Goal: Task Accomplishment & Management: Use online tool/utility

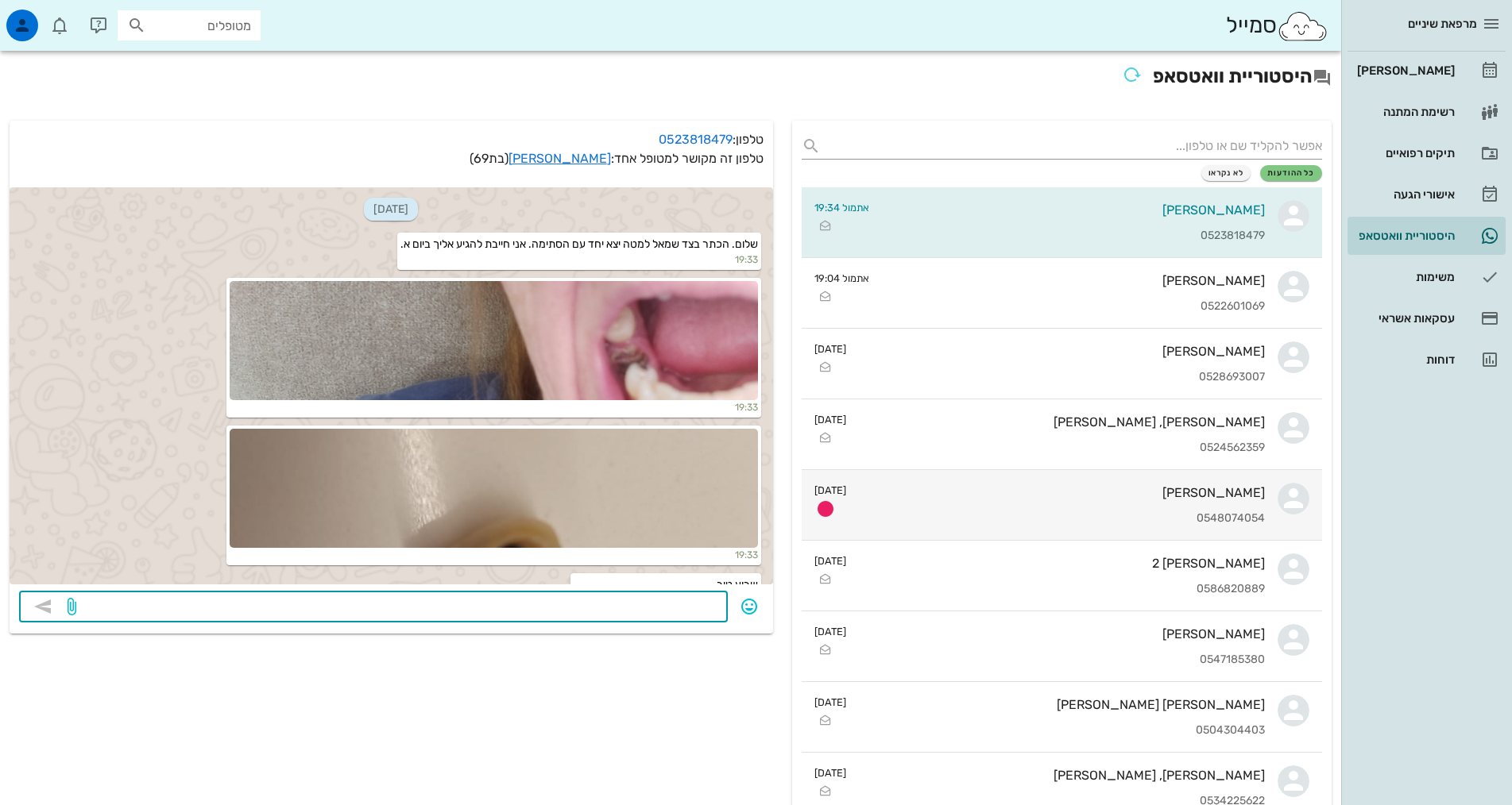
scroll to position [120, 0]
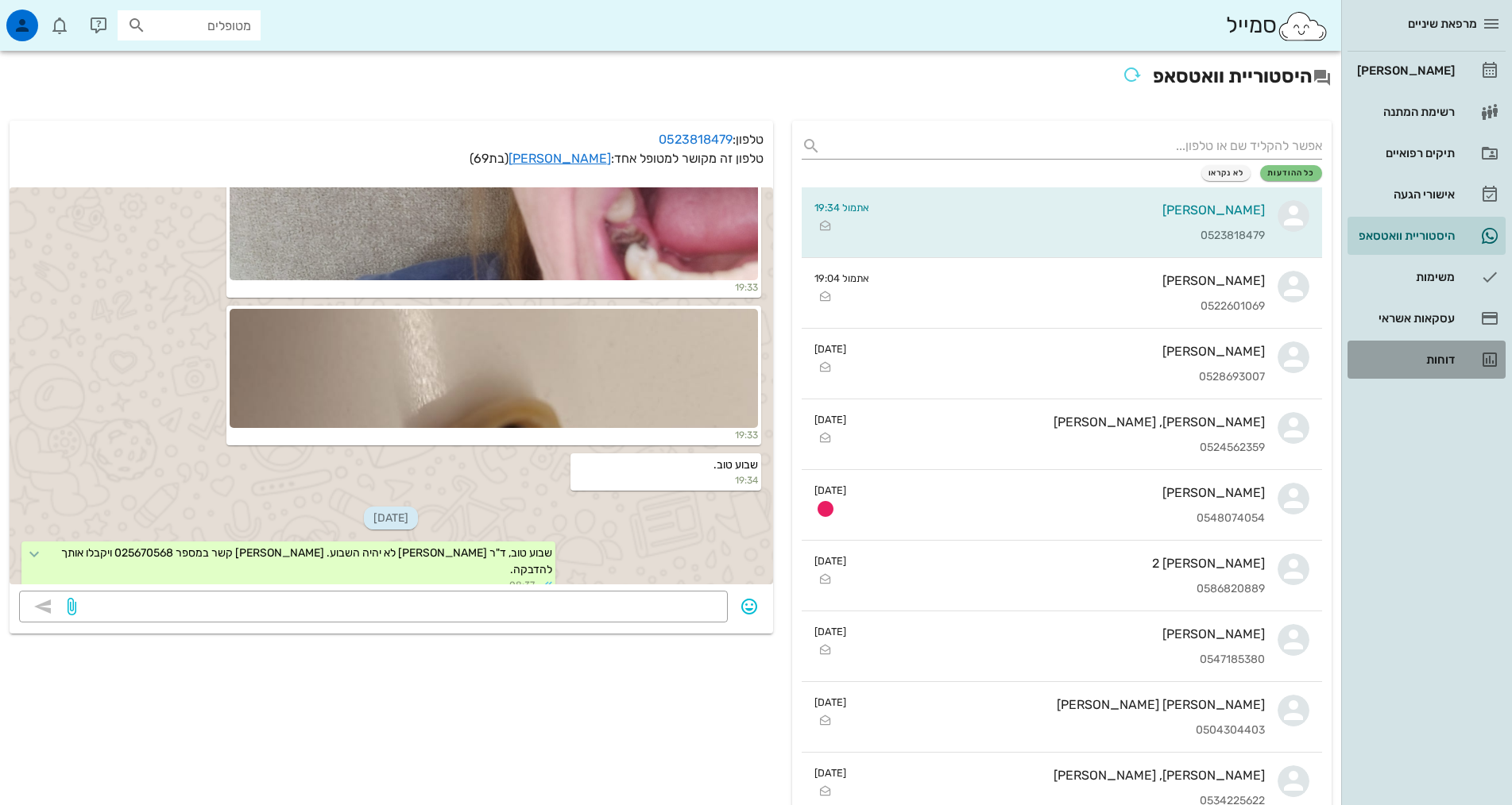
click at [1435, 359] on div "דוחות" at bounding box center [1405, 359] width 101 height 13
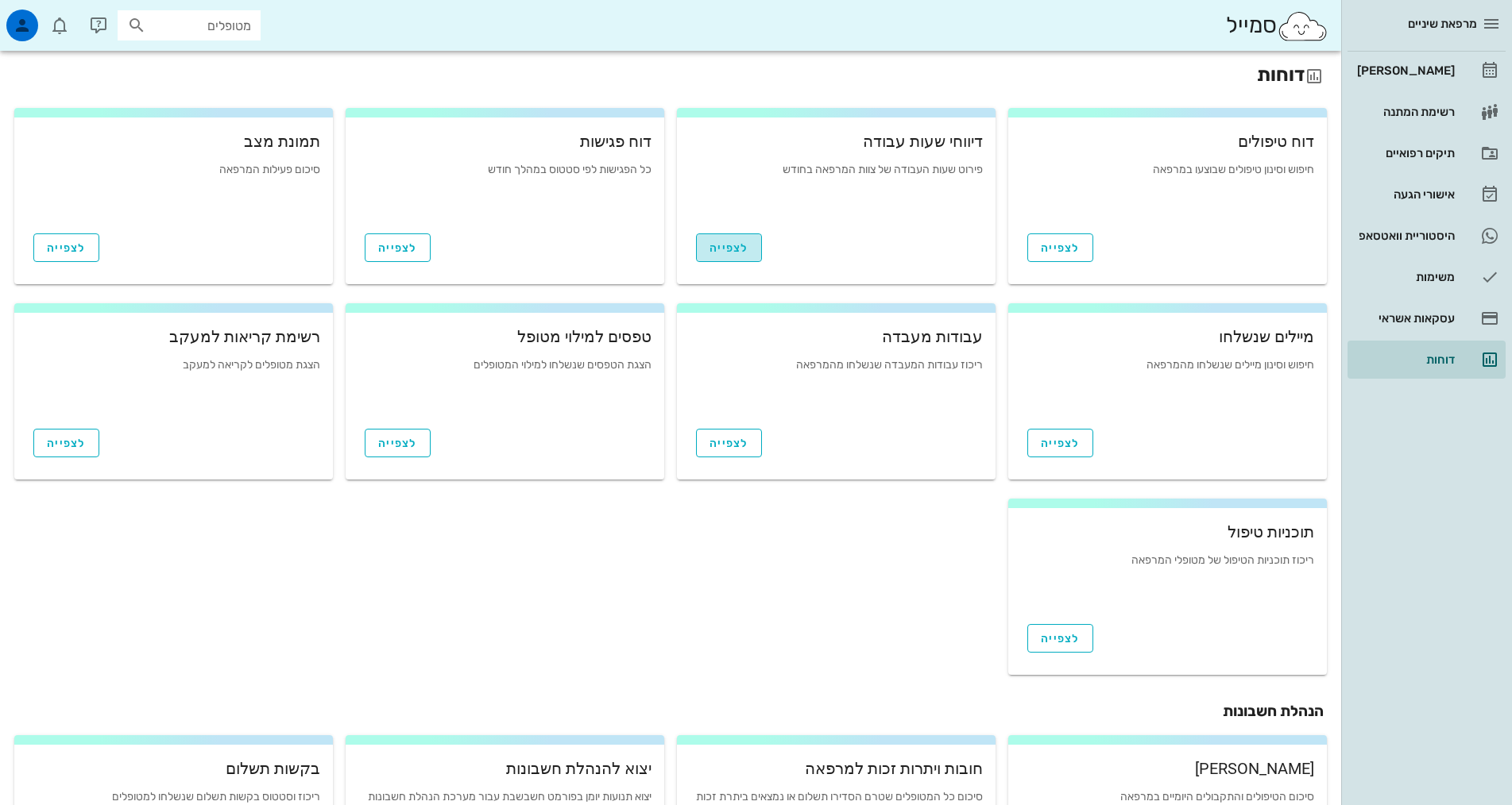
click at [713, 252] on span "לצפייה" at bounding box center [730, 248] width 39 height 14
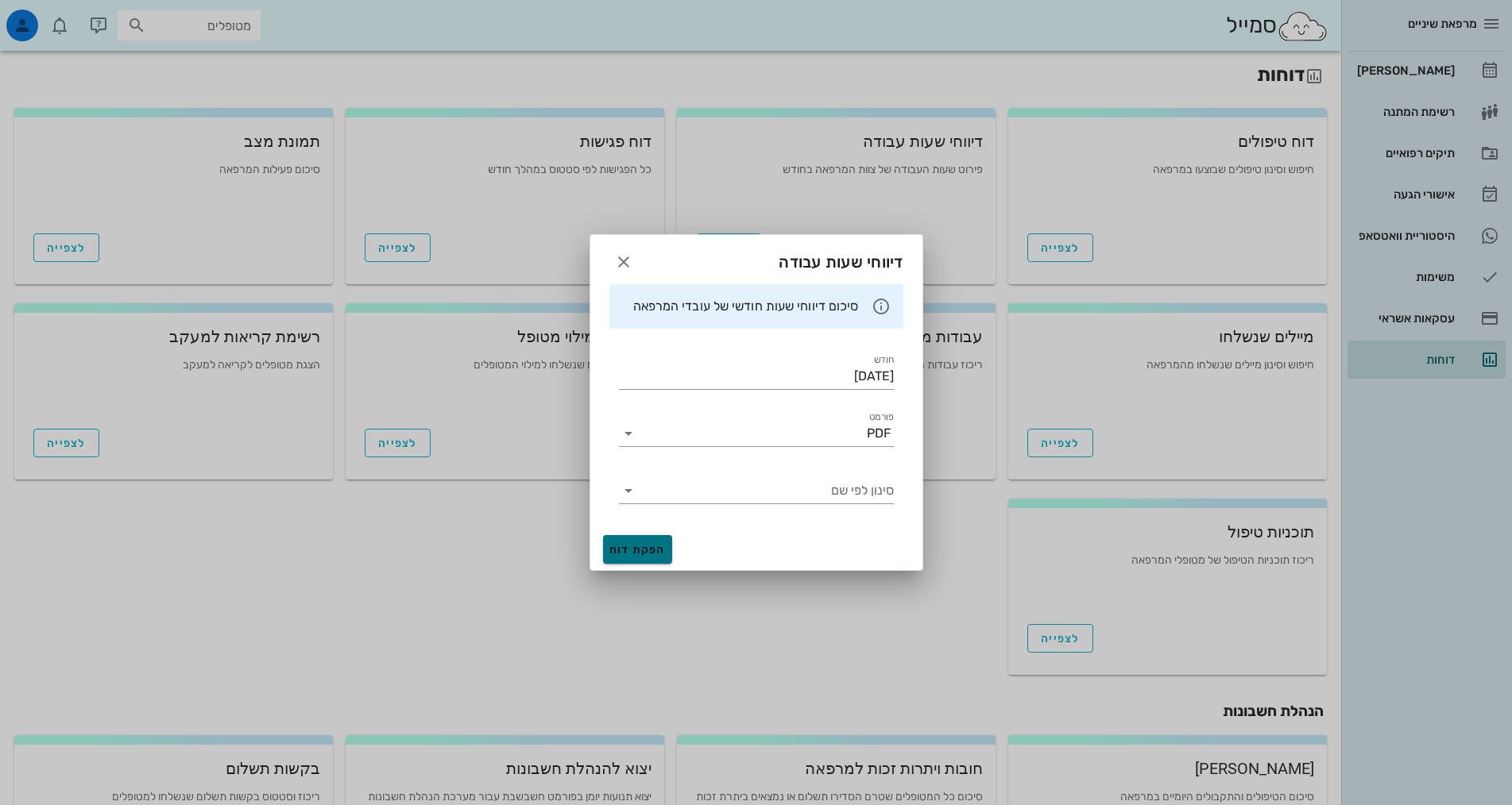
click at [633, 545] on span "הפקת דוח" at bounding box center [638, 550] width 56 height 14
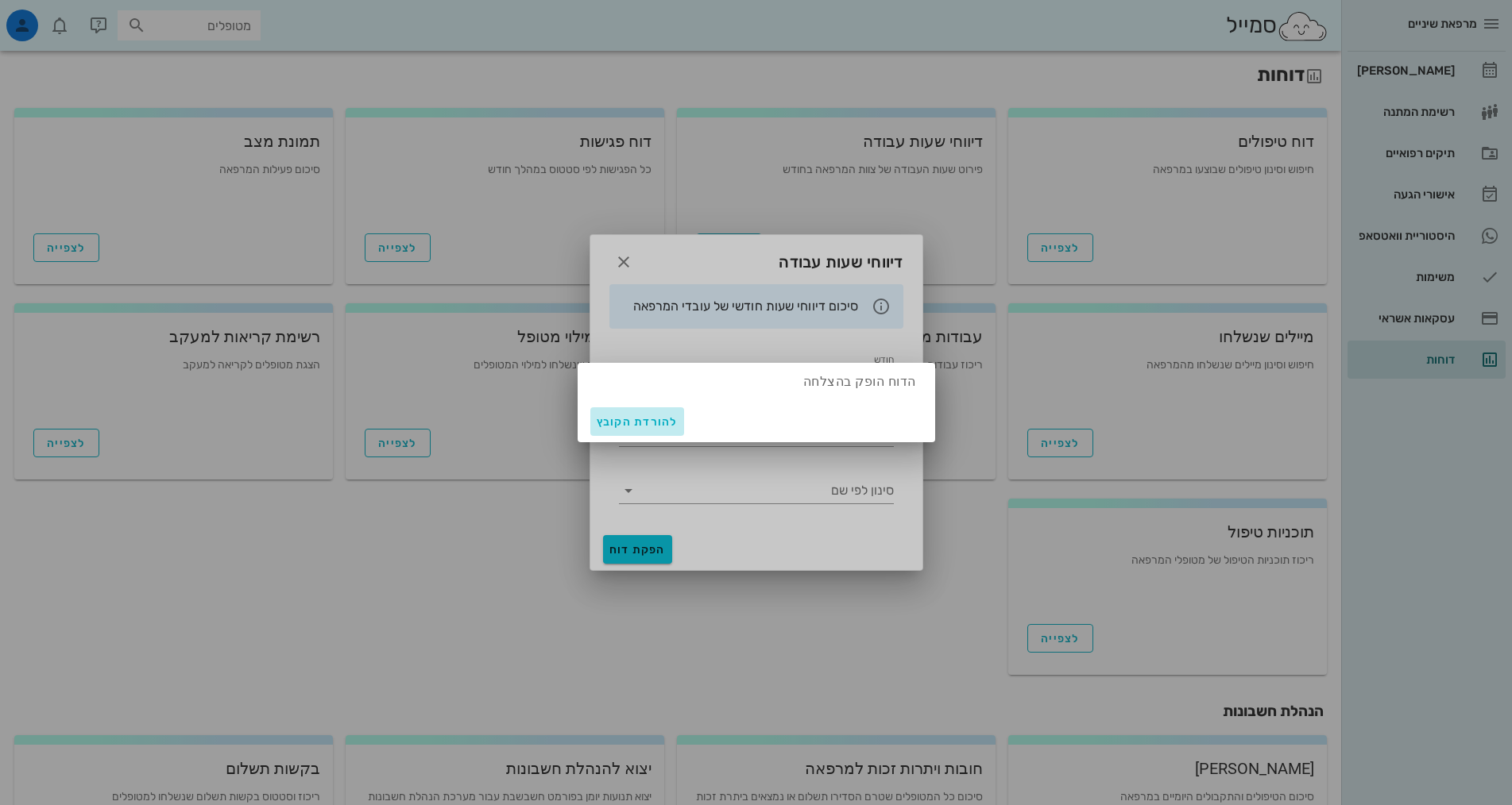
click at [653, 424] on span "להורדת הקובץ" at bounding box center [637, 422] width 81 height 14
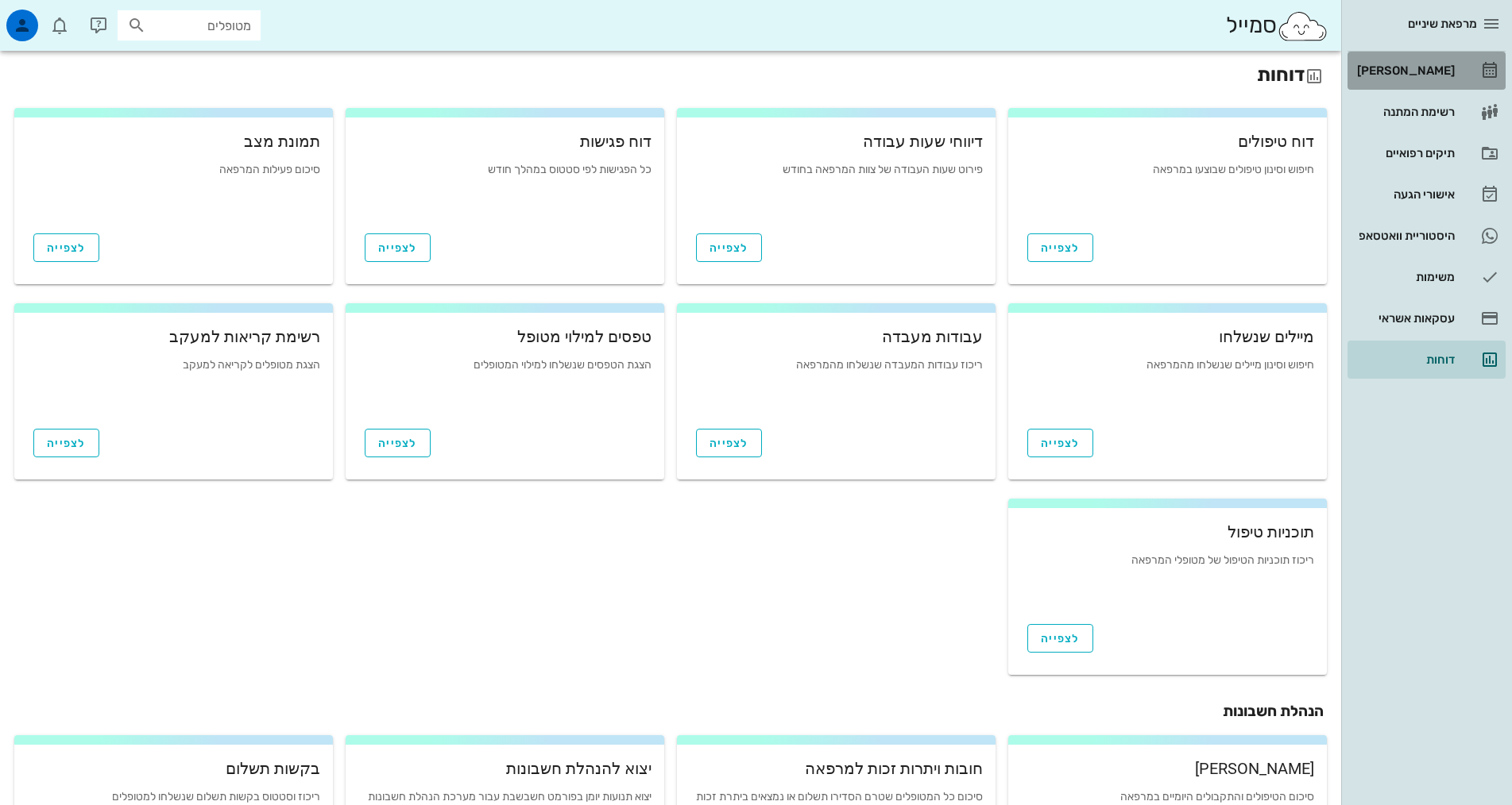
click at [1437, 67] on div "[PERSON_NAME]" at bounding box center [1405, 71] width 101 height 13
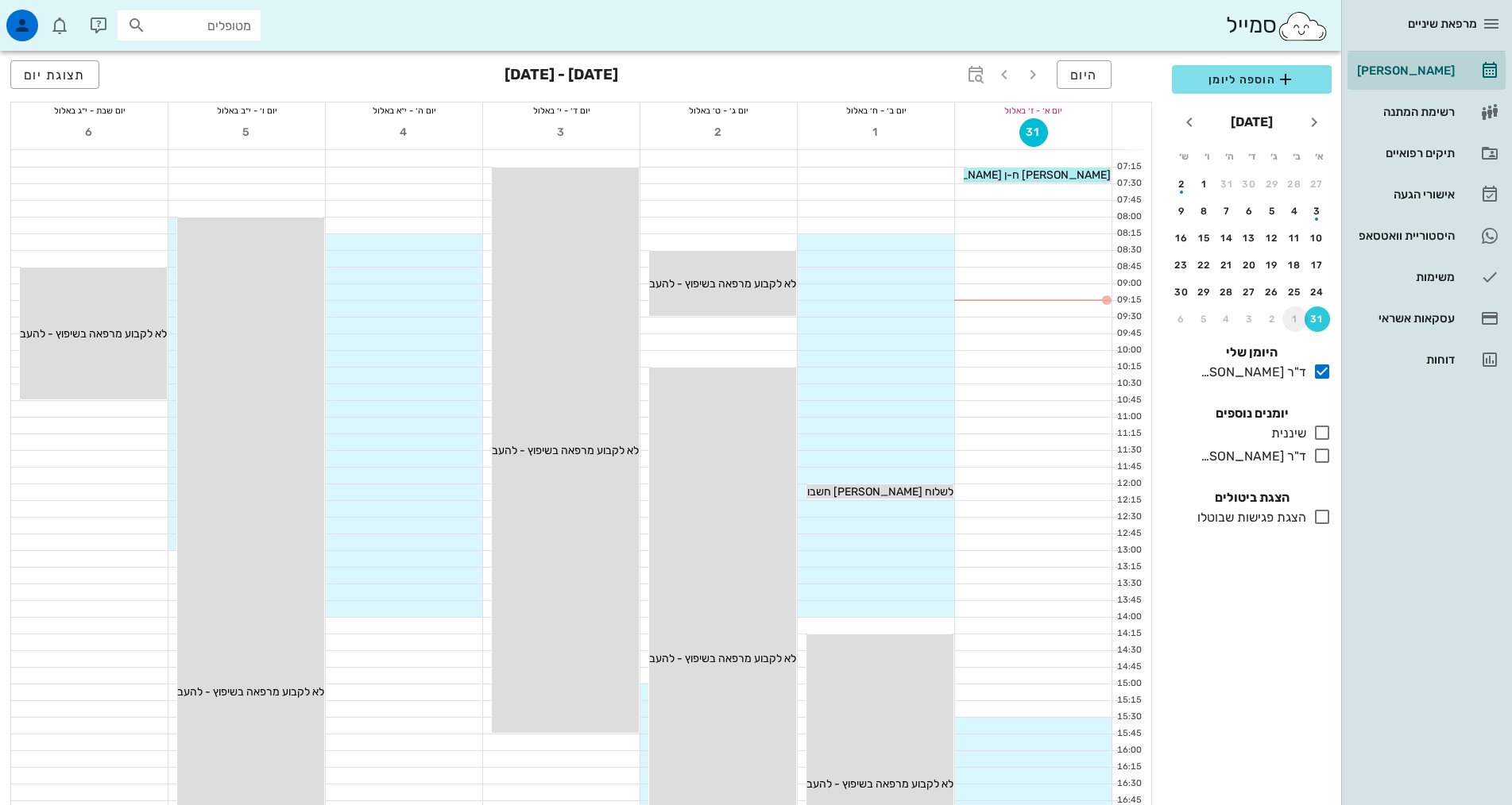
click at [1297, 323] on div "1" at bounding box center [1296, 319] width 26 height 11
click at [1318, 210] on div "7" at bounding box center [1318, 211] width 26 height 11
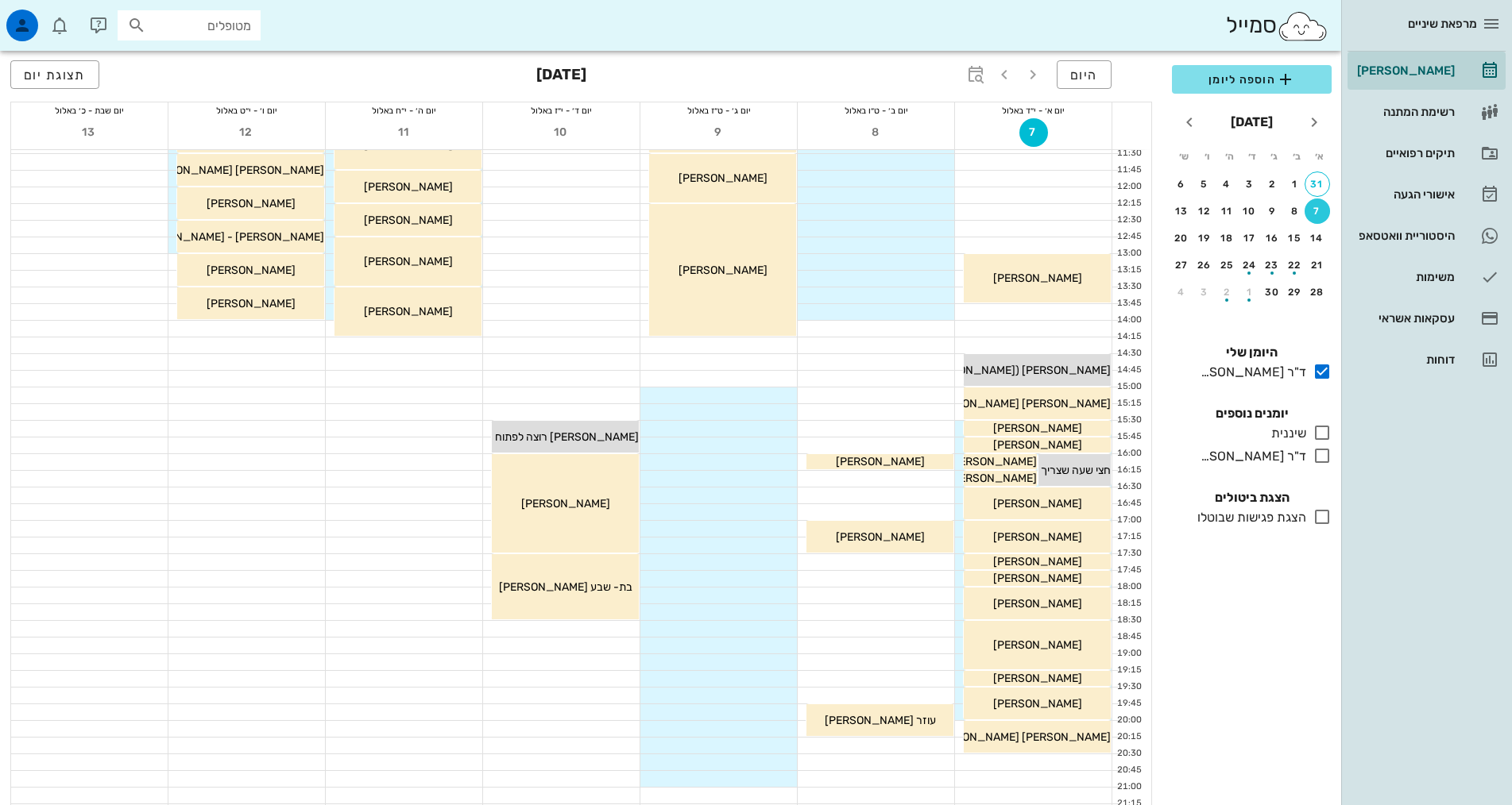
scroll to position [317, 0]
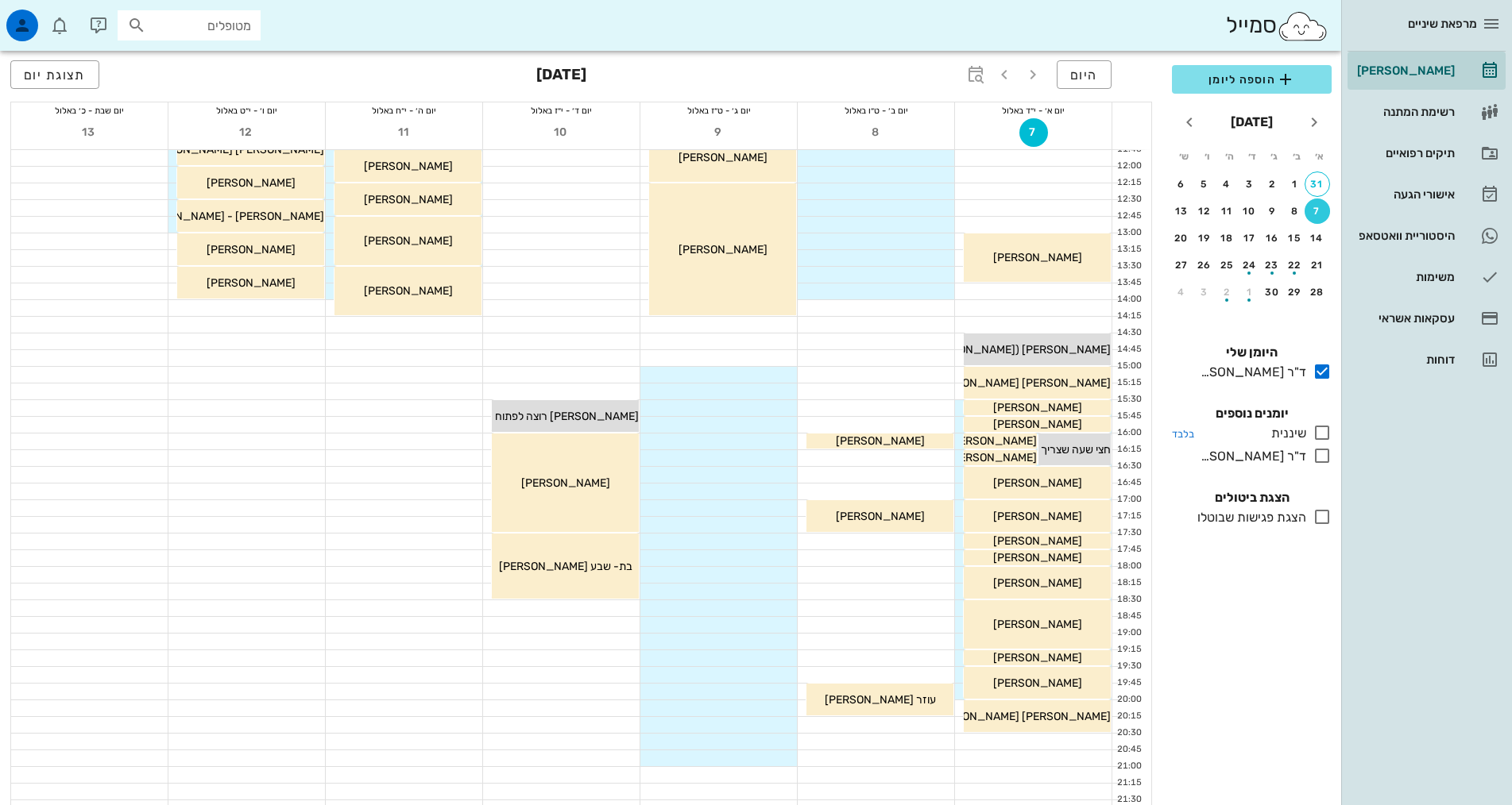
click at [1319, 433] on icon at bounding box center [1322, 433] width 19 height 19
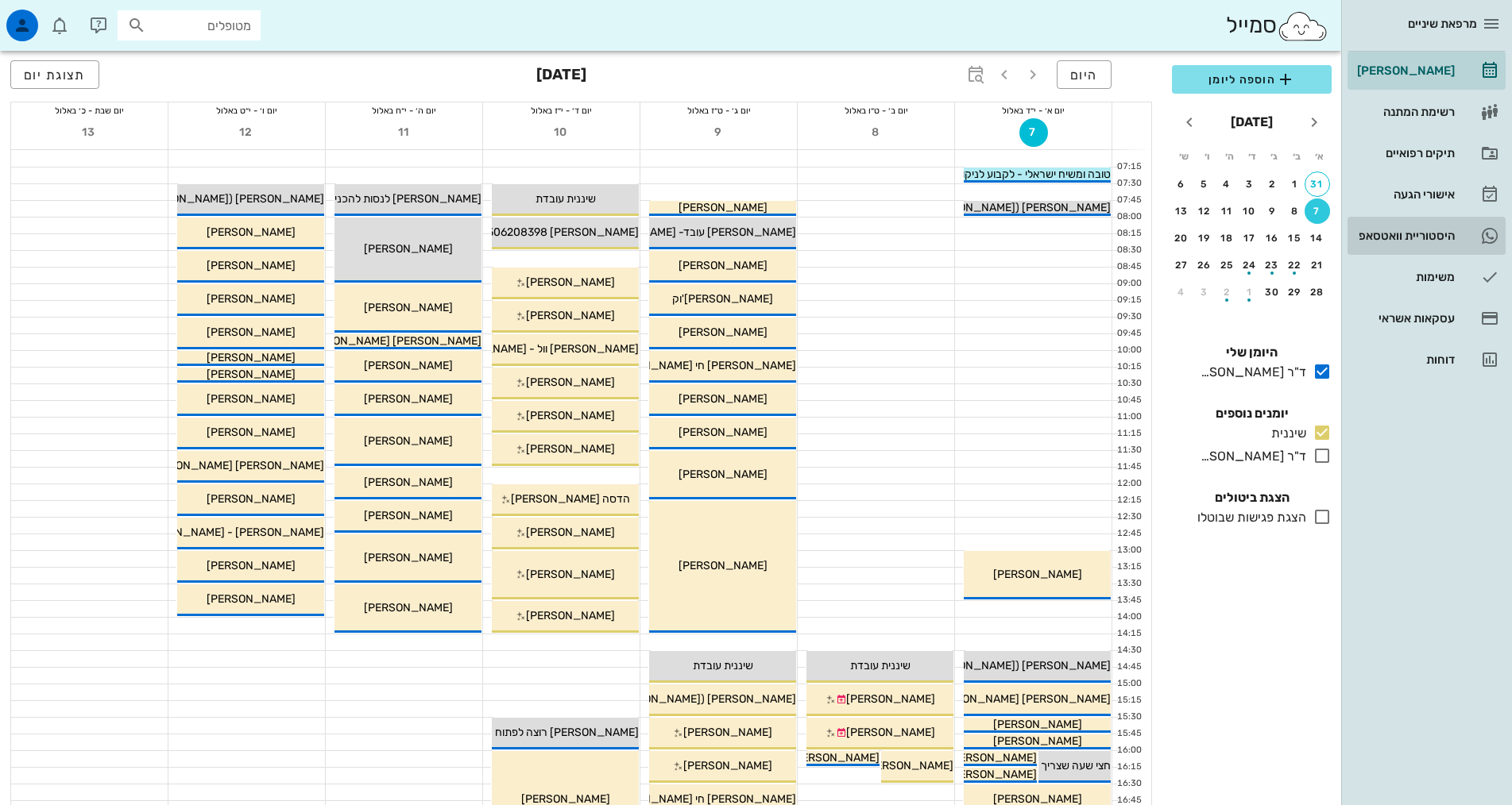
click at [1414, 232] on div "היסטוריית וואטסאפ" at bounding box center [1405, 236] width 101 height 13
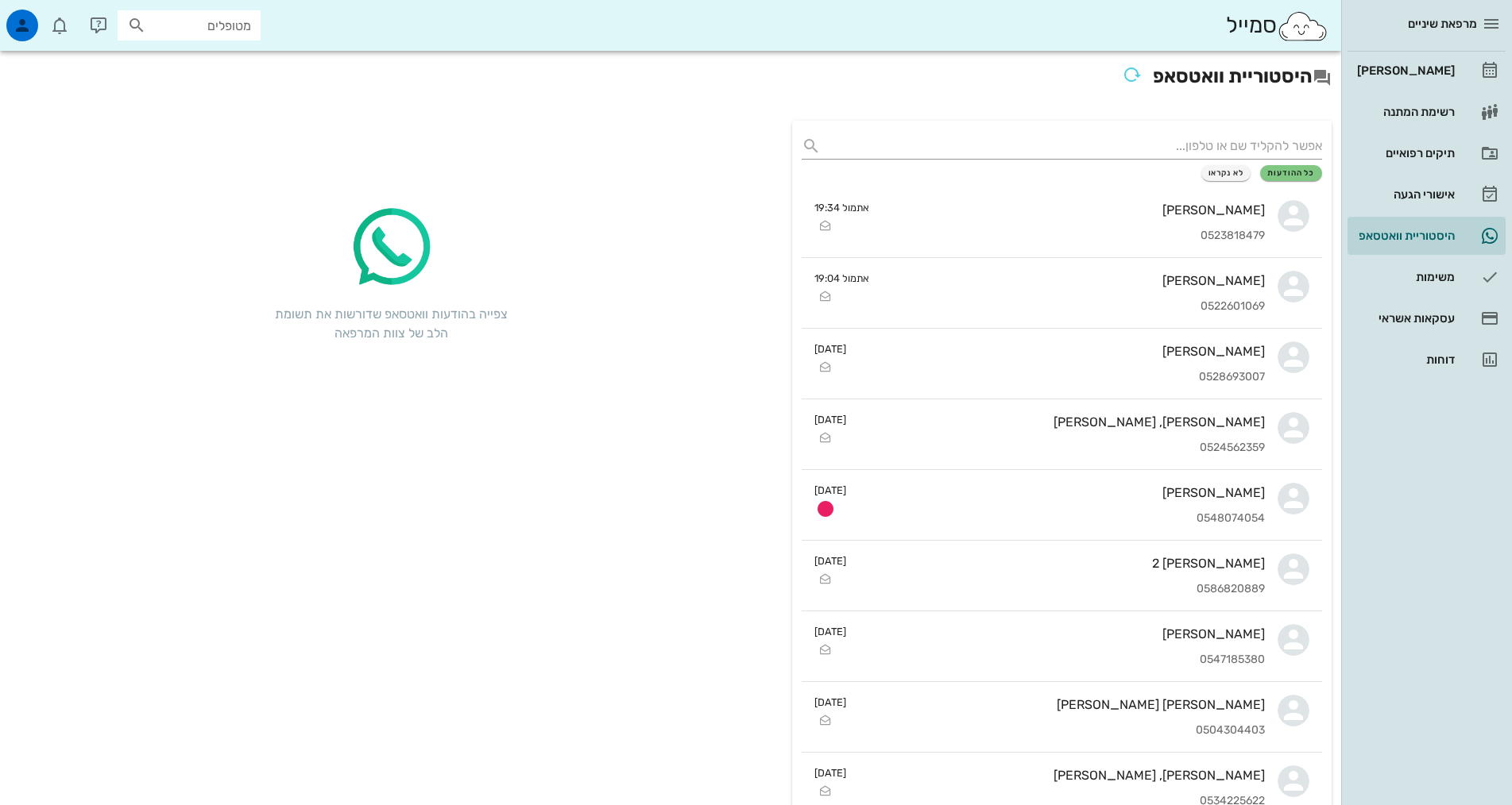
click at [1263, 145] on input "text" at bounding box center [1075, 146] width 495 height 26
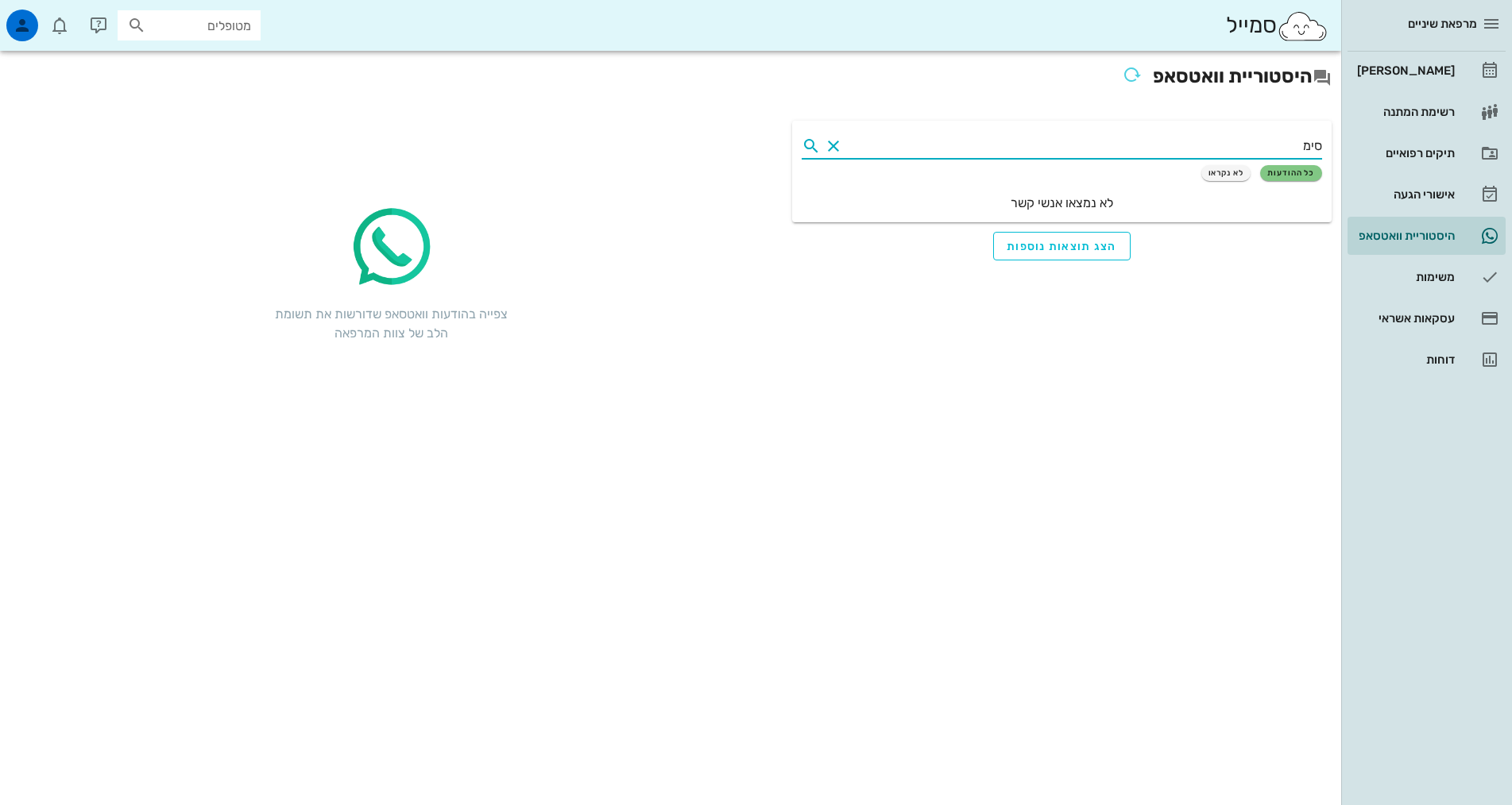
type input "[PERSON_NAME]"
click at [839, 147] on button "Clear" at bounding box center [833, 146] width 19 height 19
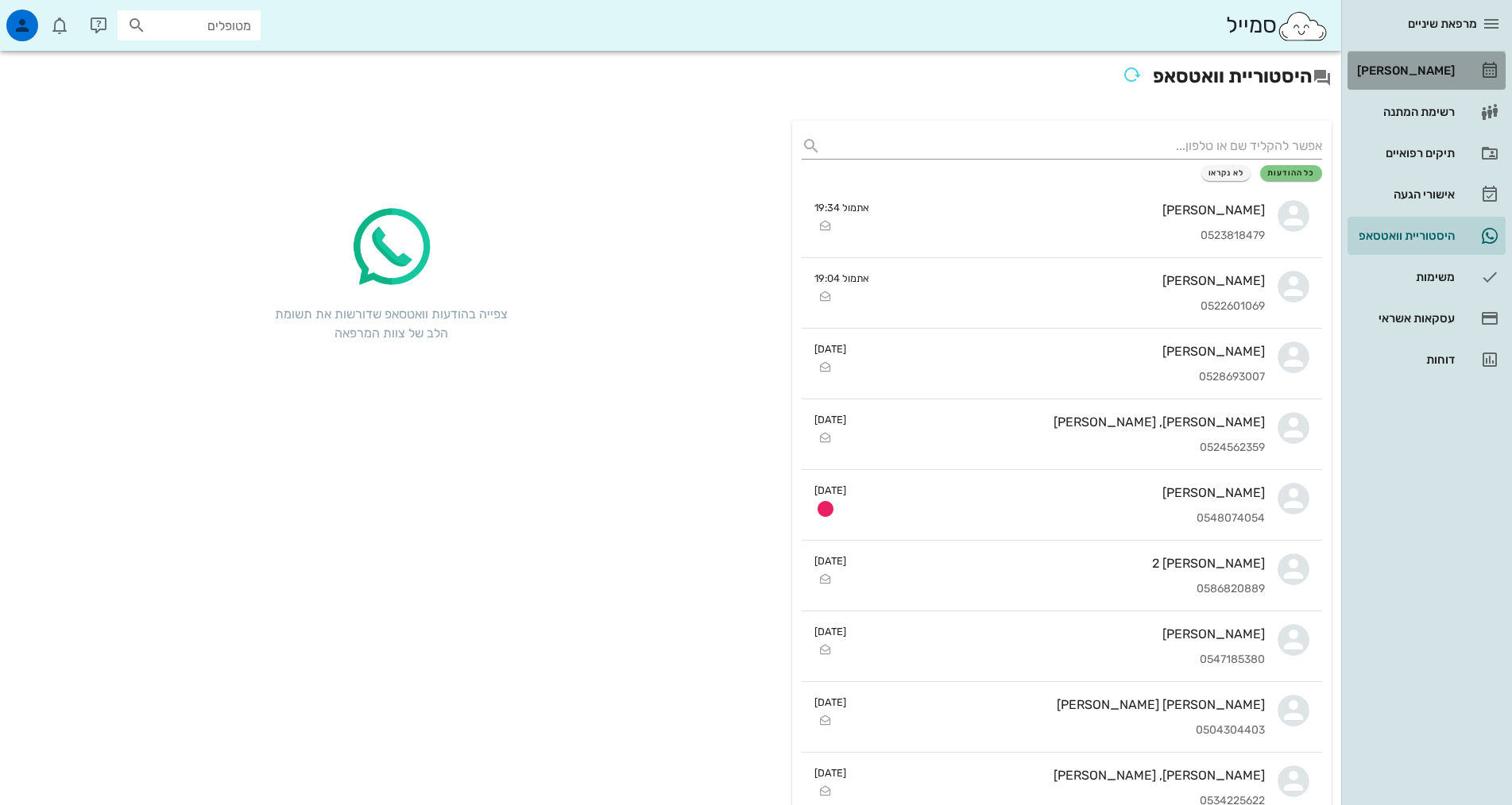
click at [1404, 66] on div "[PERSON_NAME]" at bounding box center [1405, 71] width 101 height 13
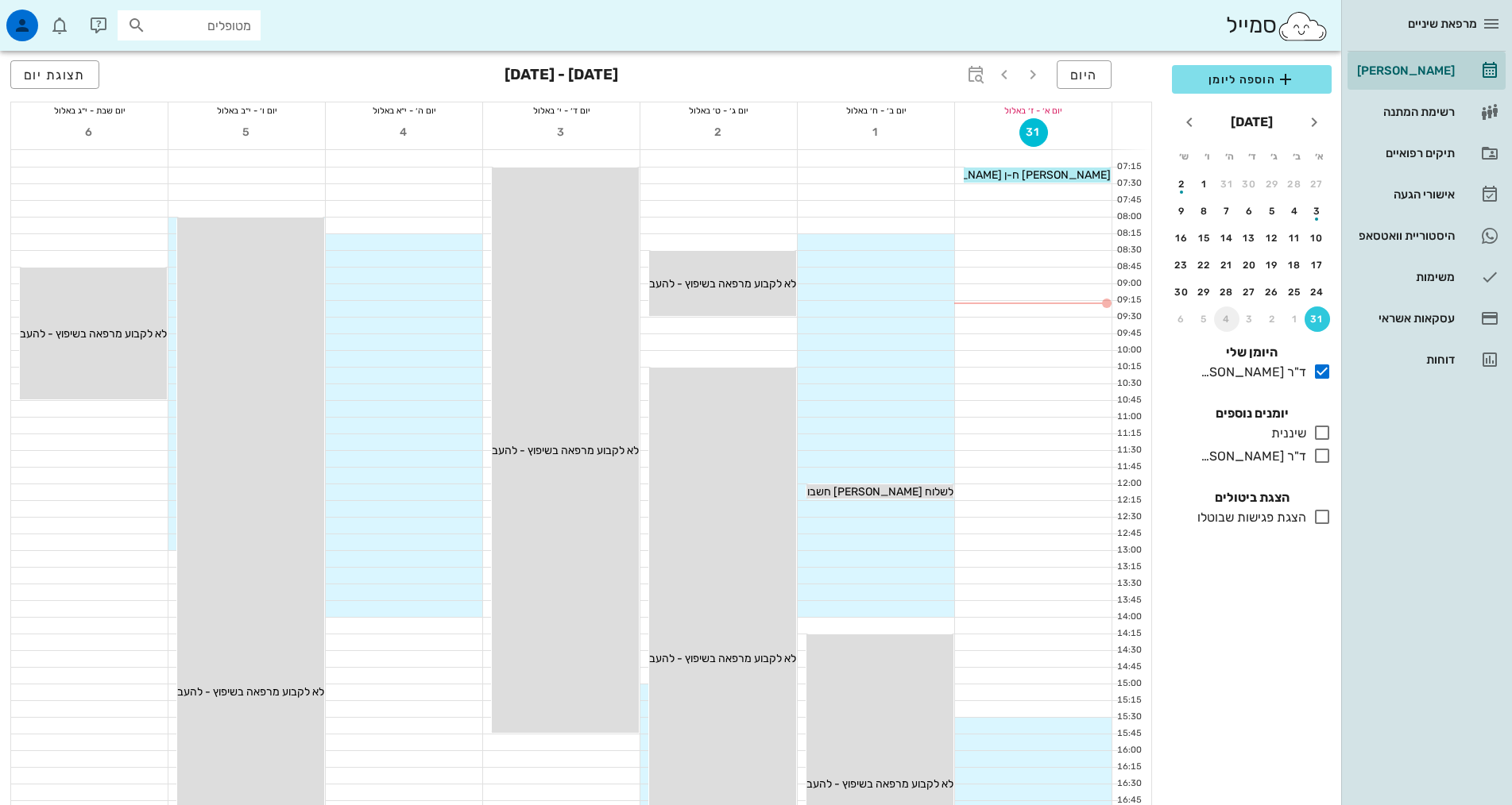
click at [1227, 316] on div "4" at bounding box center [1227, 319] width 26 height 11
click at [1228, 213] on div "11" at bounding box center [1227, 211] width 26 height 11
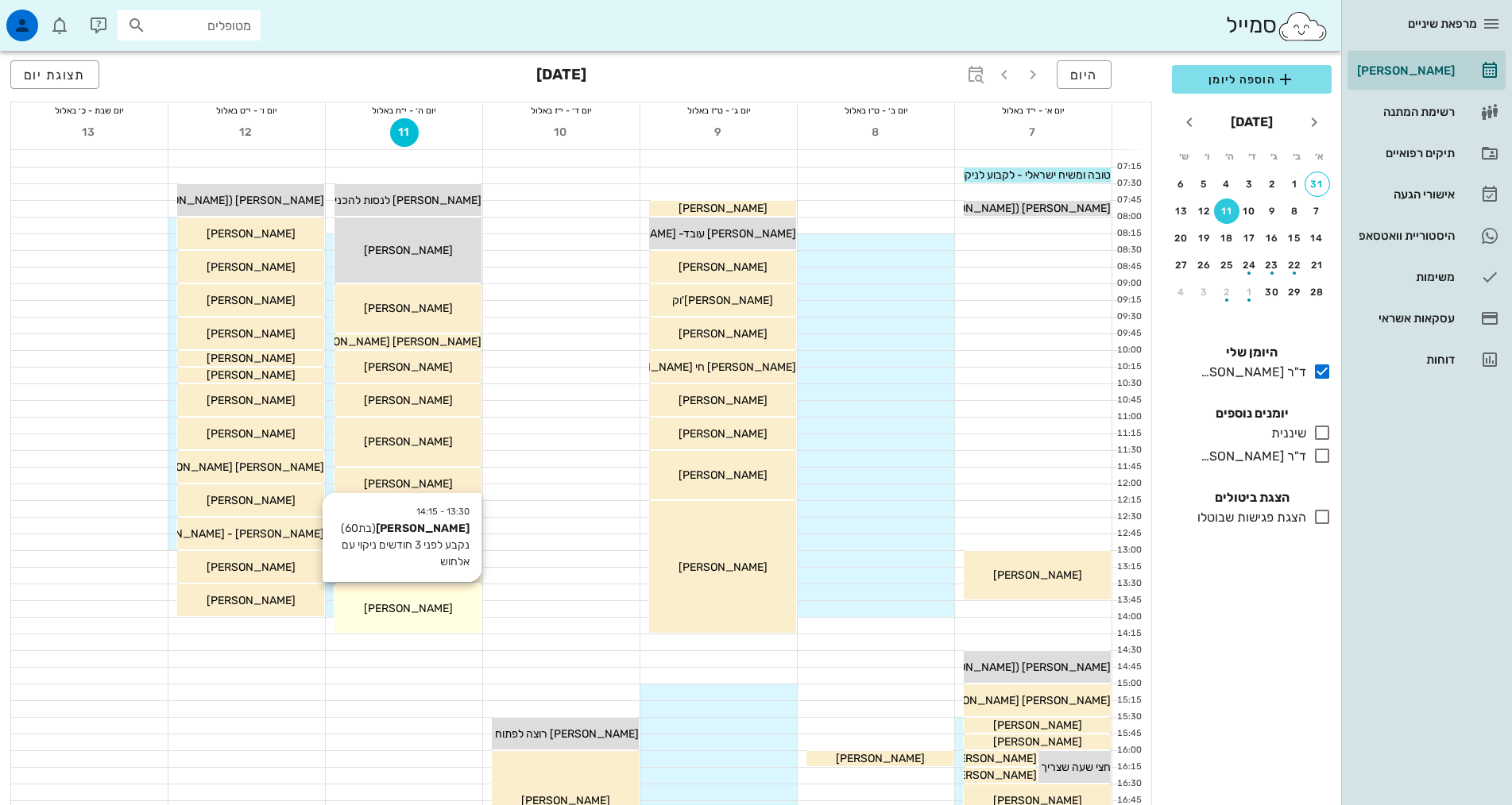
click at [468, 594] on div "13:30 - 14:15 [PERSON_NAME] (בת 60 ) נקבע לפני 3 חודשים ניקוי עם אלחוש [PERSON_…" at bounding box center [408, 608] width 147 height 49
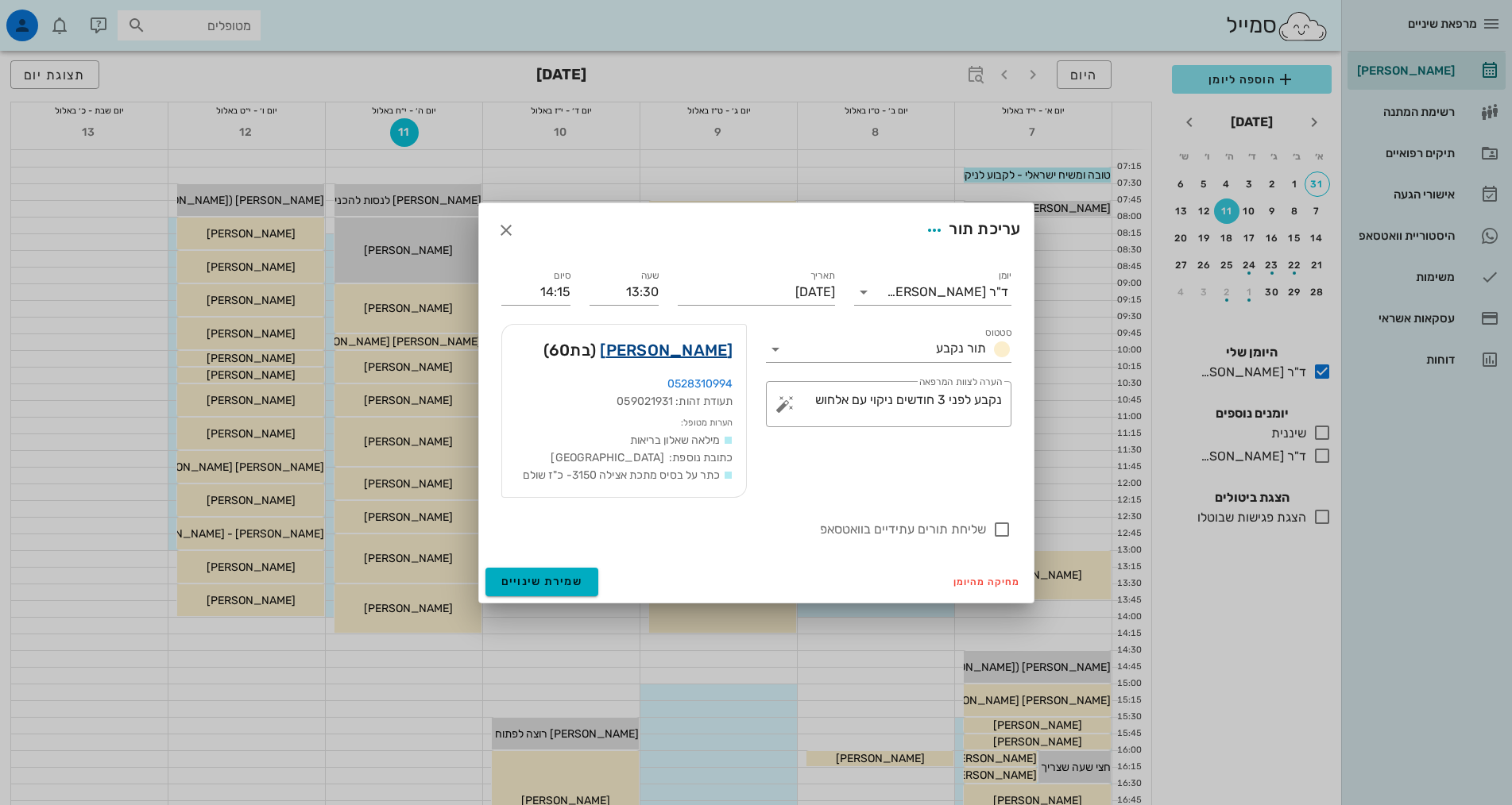
click at [704, 354] on link "[PERSON_NAME]" at bounding box center [667, 351] width 133 height 26
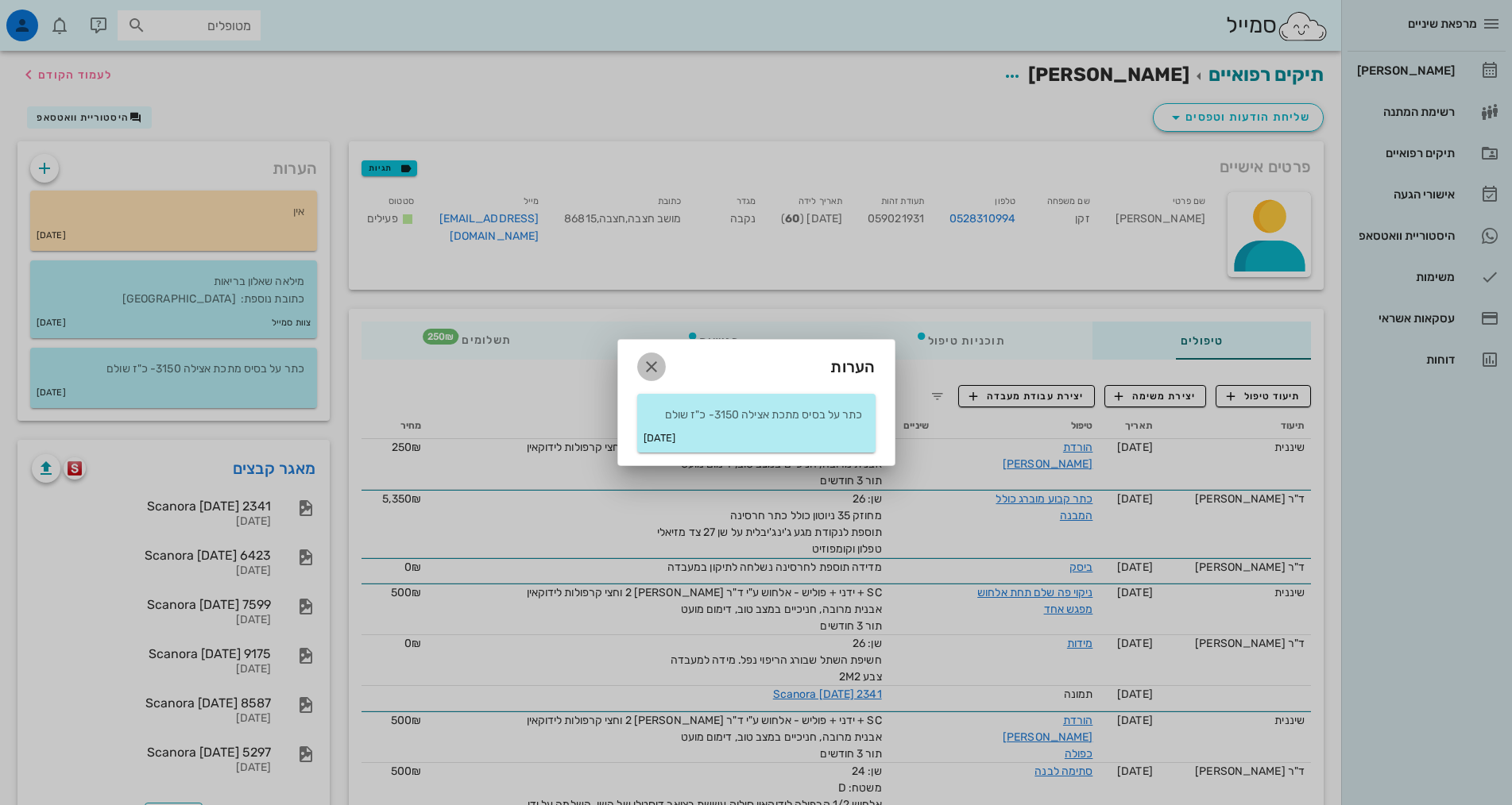
click at [652, 367] on icon "button" at bounding box center [651, 367] width 19 height 19
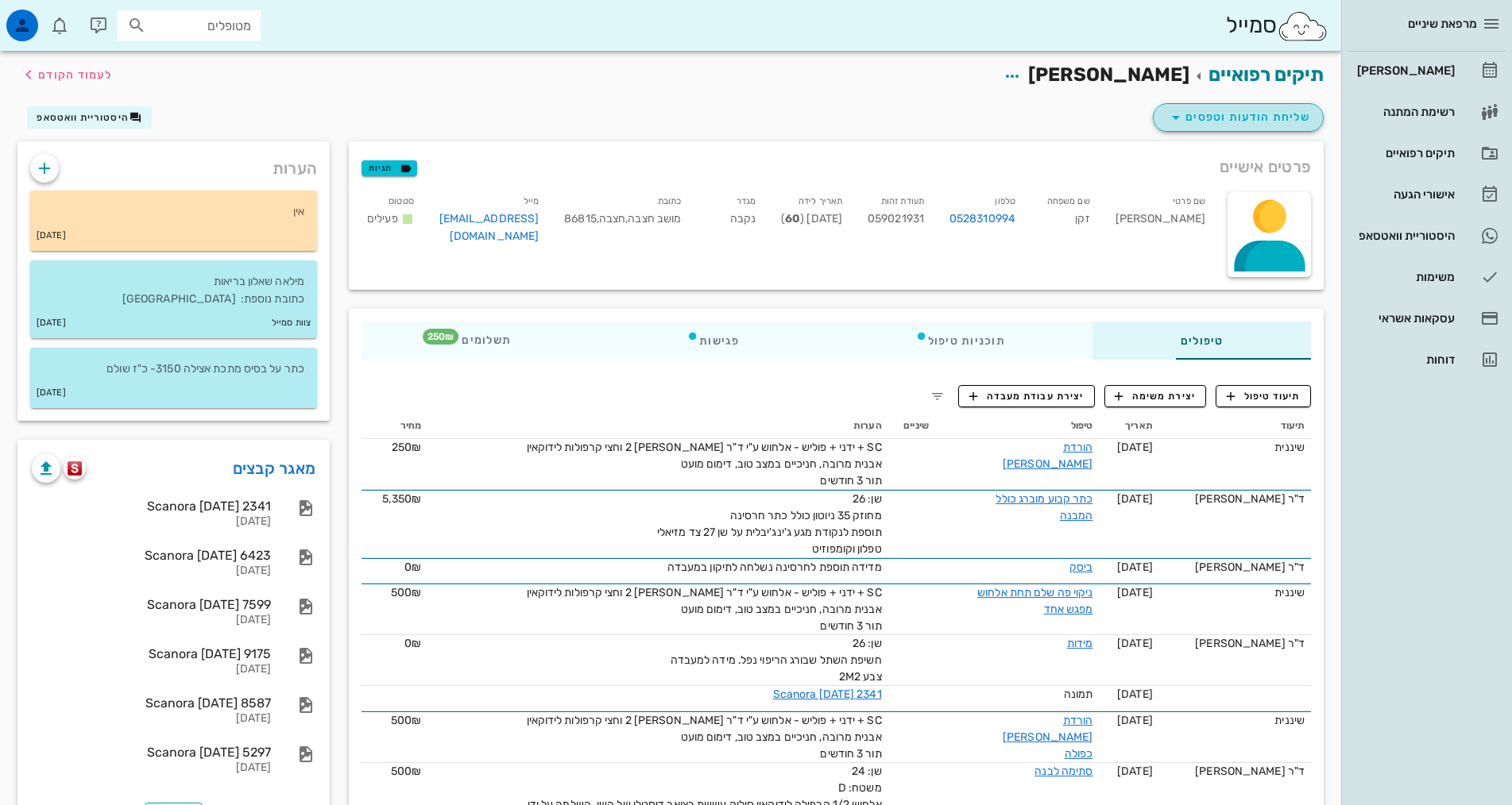
click at [1197, 121] on span "שליחת הודעות וטפסים" at bounding box center [1238, 117] width 144 height 19
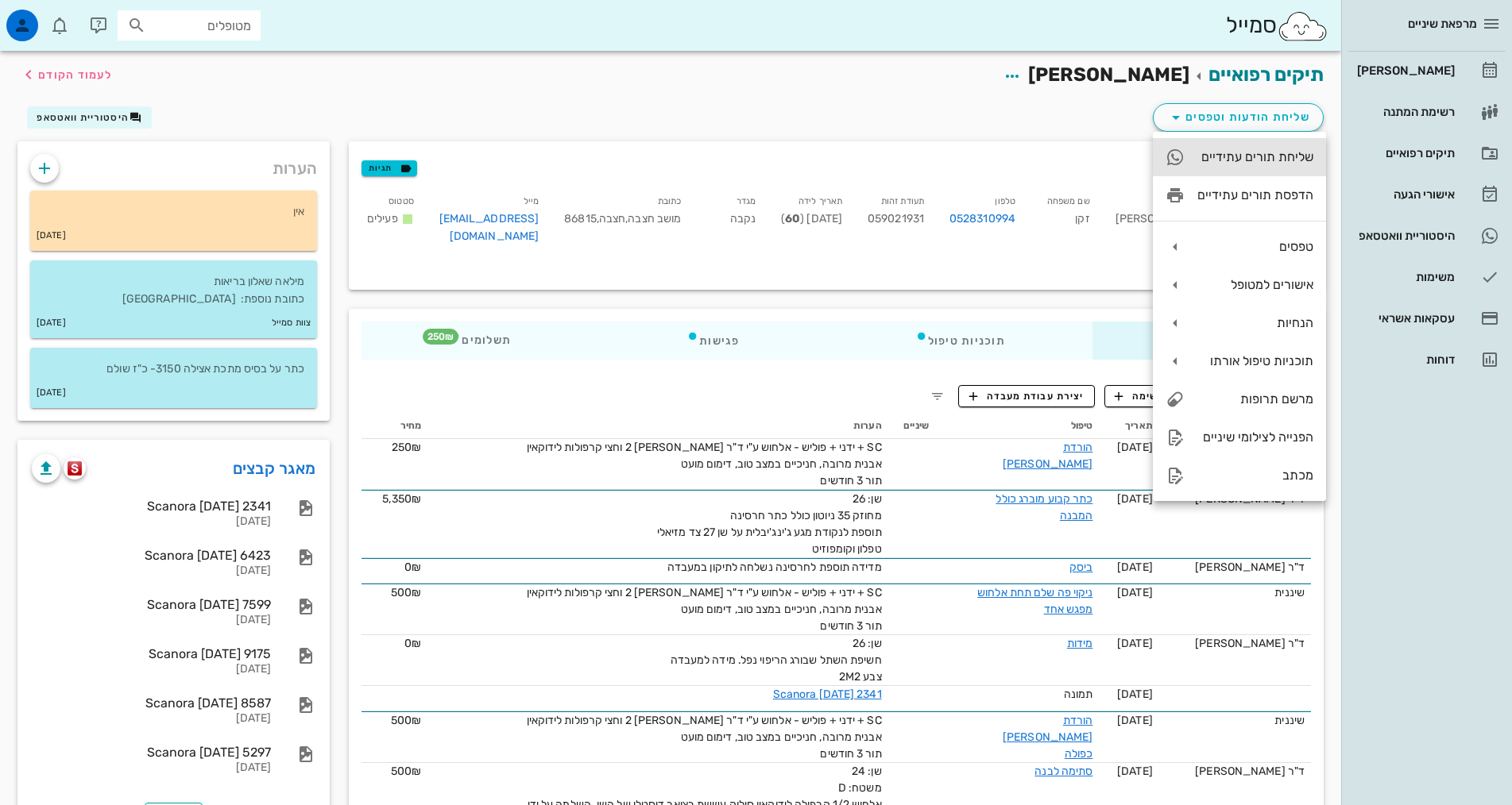
click at [1200, 153] on div "שליחת תורים עתידיים" at bounding box center [1256, 157] width 116 height 15
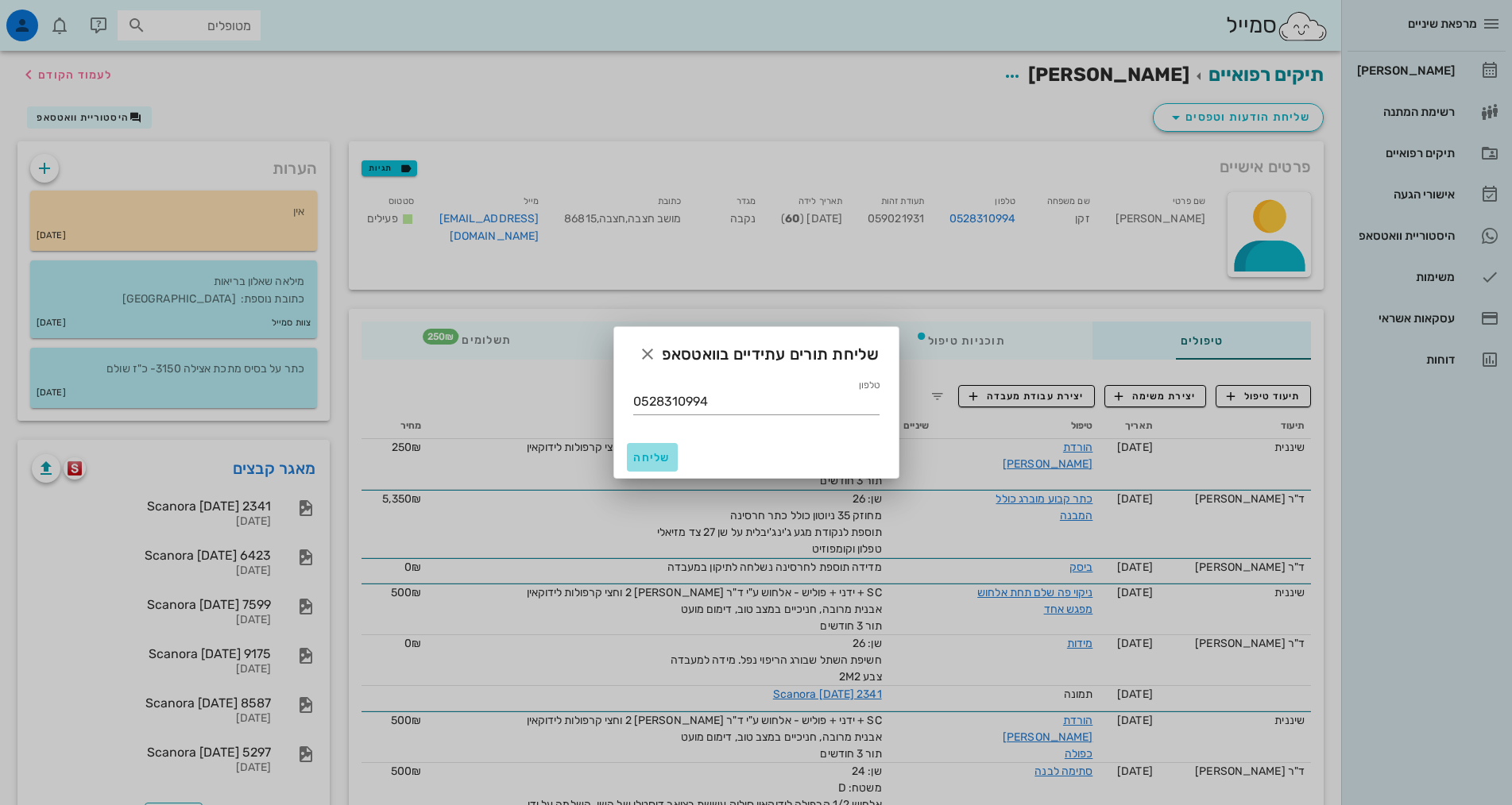
click at [663, 458] on span "שליחה" at bounding box center [652, 458] width 38 height 14
